Goal: Check status

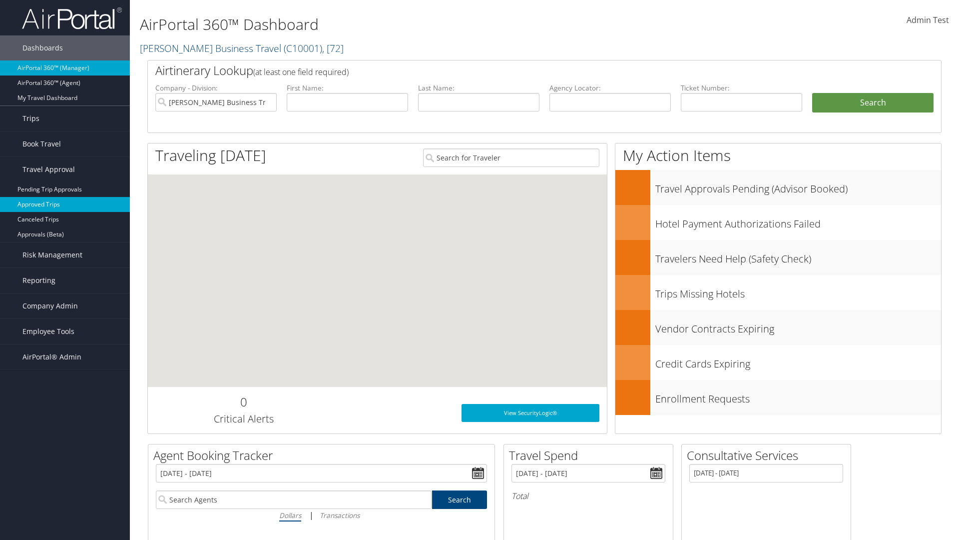
click at [65, 204] on link "Approved Trips" at bounding box center [65, 204] width 130 height 15
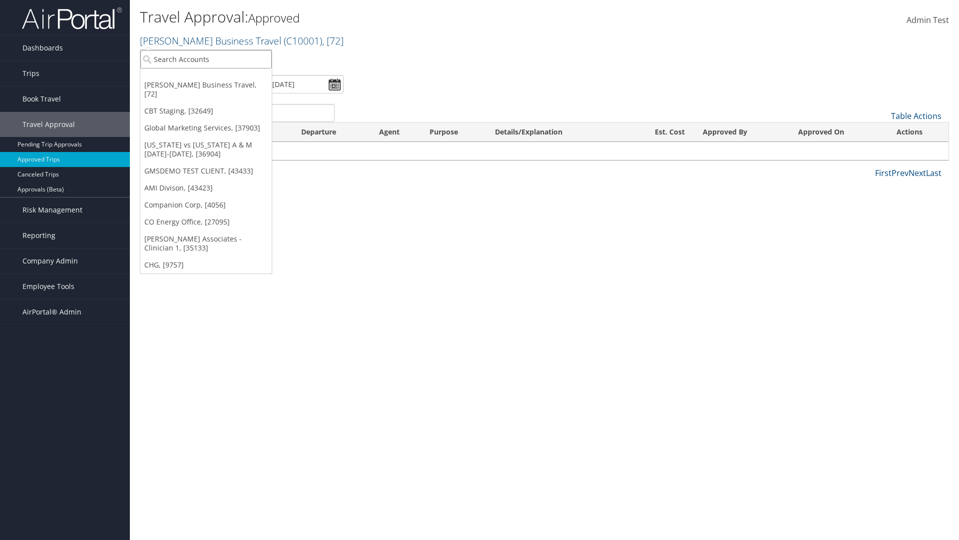
click at [206, 59] on input "search" at bounding box center [205, 59] width 131 height 18
type input "[PERSON_NAME] Business Travel"
click at [220, 86] on div "Account" at bounding box center [220, 86] width 170 height 9
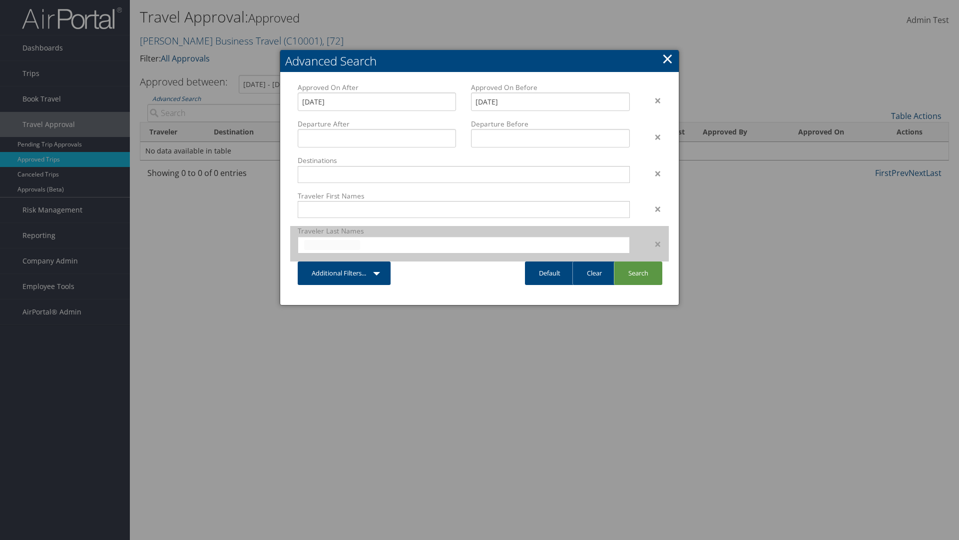
click at [332, 244] on input "text" at bounding box center [332, 245] width 56 height 10
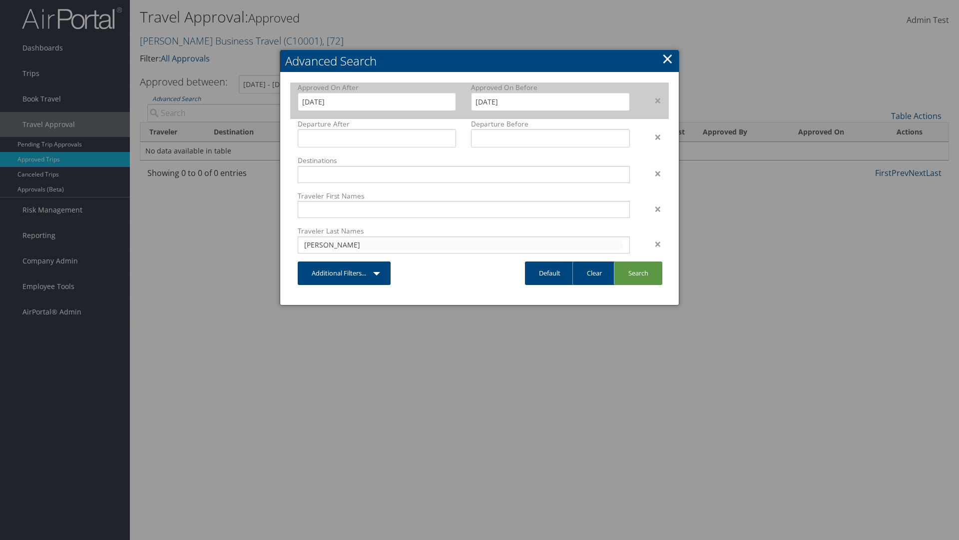
type input "cameron"
click at [377, 101] on input "7/30/2025" at bounding box center [377, 101] width 158 height 18
type input "cameron"
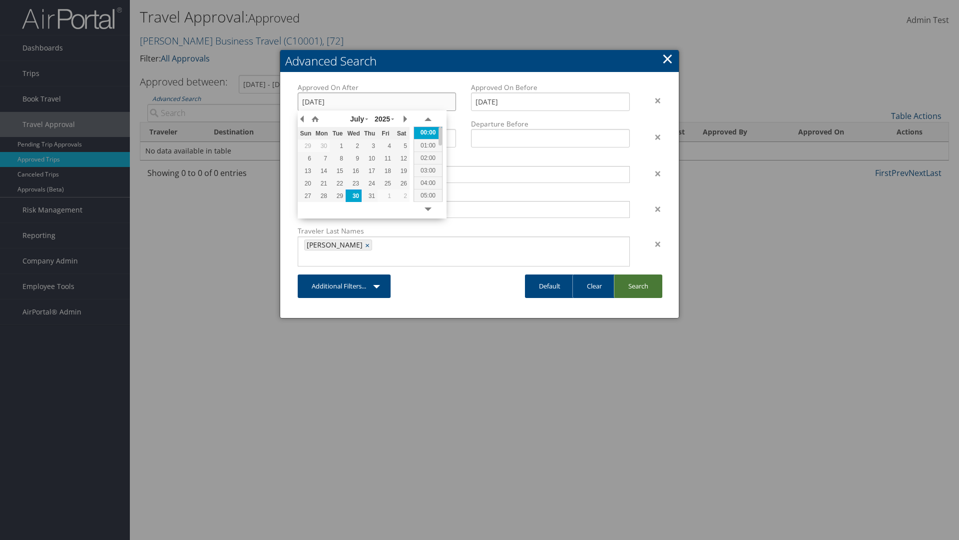
type input "19/03/2021"
click at [638, 274] on link "Search" at bounding box center [638, 285] width 48 height 23
